Goal: Information Seeking & Learning: Learn about a topic

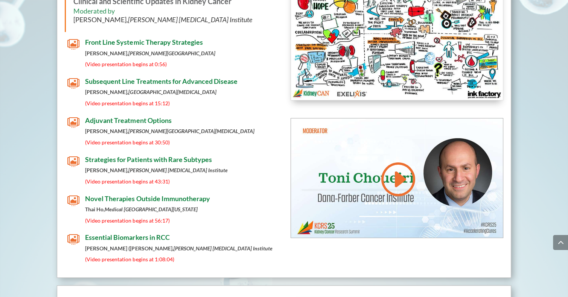
scroll to position [3048, 0]
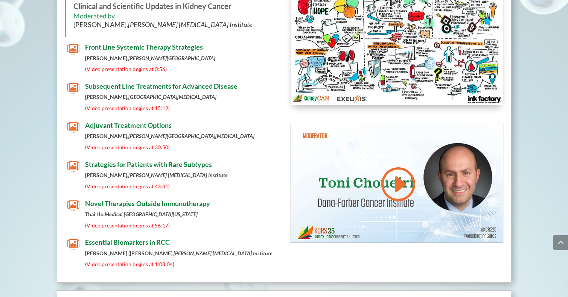
click at [77, 43] on span "" at bounding box center [73, 49] width 12 height 12
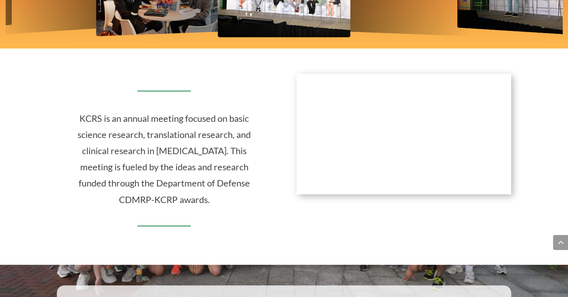
scroll to position [352, 0]
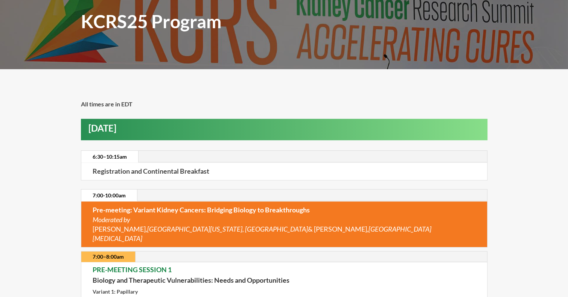
scroll to position [99, 0]
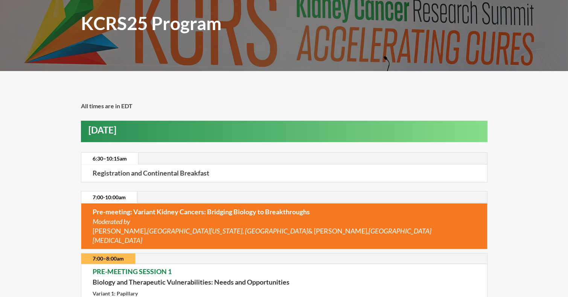
click at [547, 18] on div "KCRS25 Program" at bounding box center [284, 25] width 568 height 92
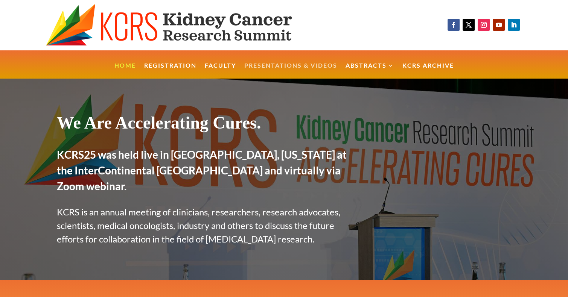
click at [304, 63] on link "Presentations & Videos" at bounding box center [290, 71] width 93 height 16
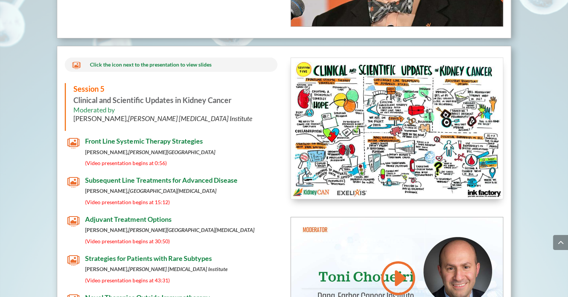
scroll to position [2956, 0]
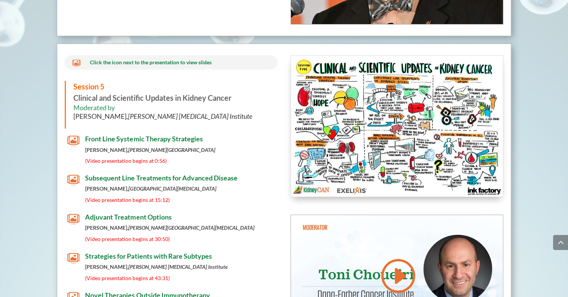
click at [106, 174] on span "Subsequent Line Treatments for Advanced Disease" at bounding box center [161, 178] width 152 height 8
